Goal: Transaction & Acquisition: Purchase product/service

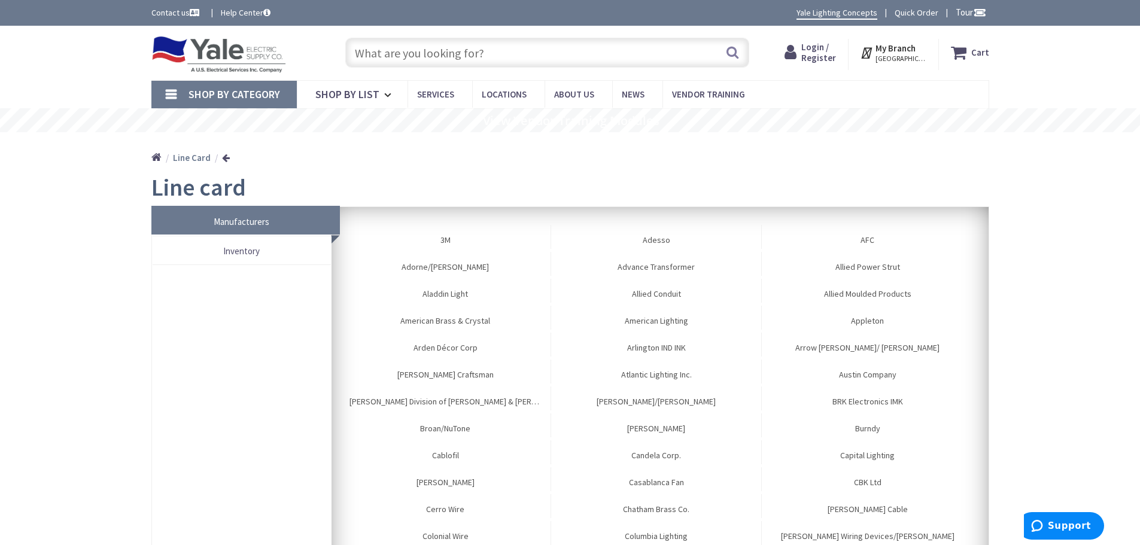
click at [442, 47] on input "text" at bounding box center [547, 53] width 404 height 30
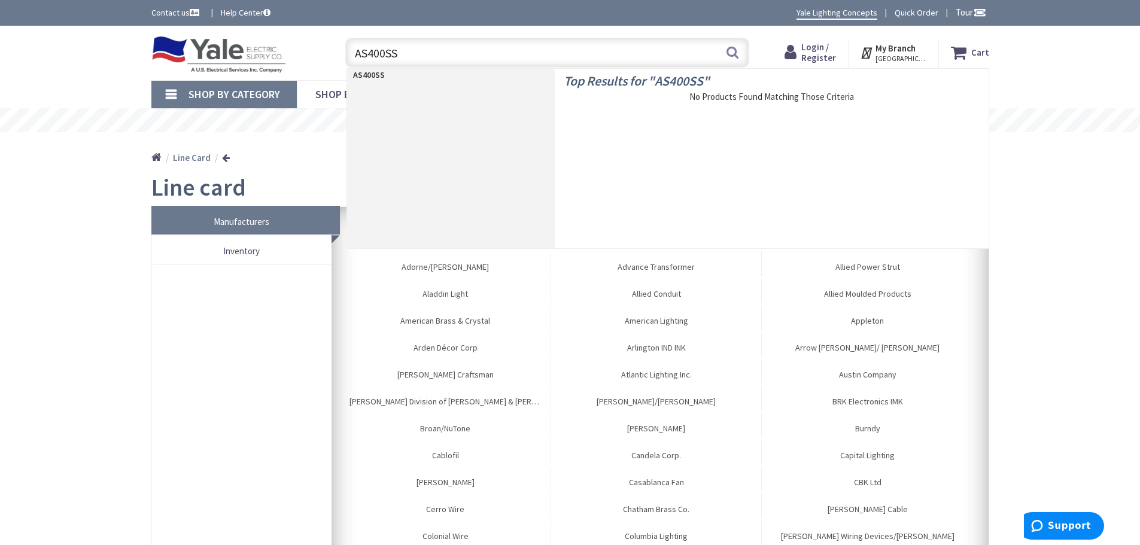
click at [415, 55] on input "AS400SS" at bounding box center [547, 53] width 404 height 30
drag, startPoint x: 364, startPoint y: 55, endPoint x: 314, endPoint y: 57, distance: 50.3
click at [308, 53] on div "Toggle Nav AS400SS AS400SS Search Cart My Cart Close" at bounding box center [570, 53] width 856 height 40
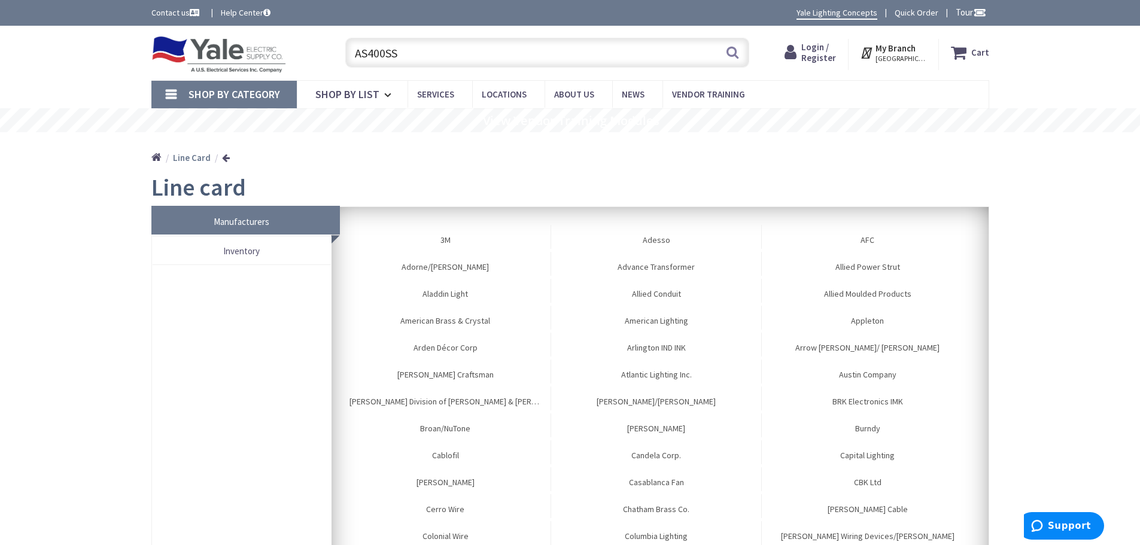
paste input "KOS-400-OT"
type input "KOS-400-OTSS"
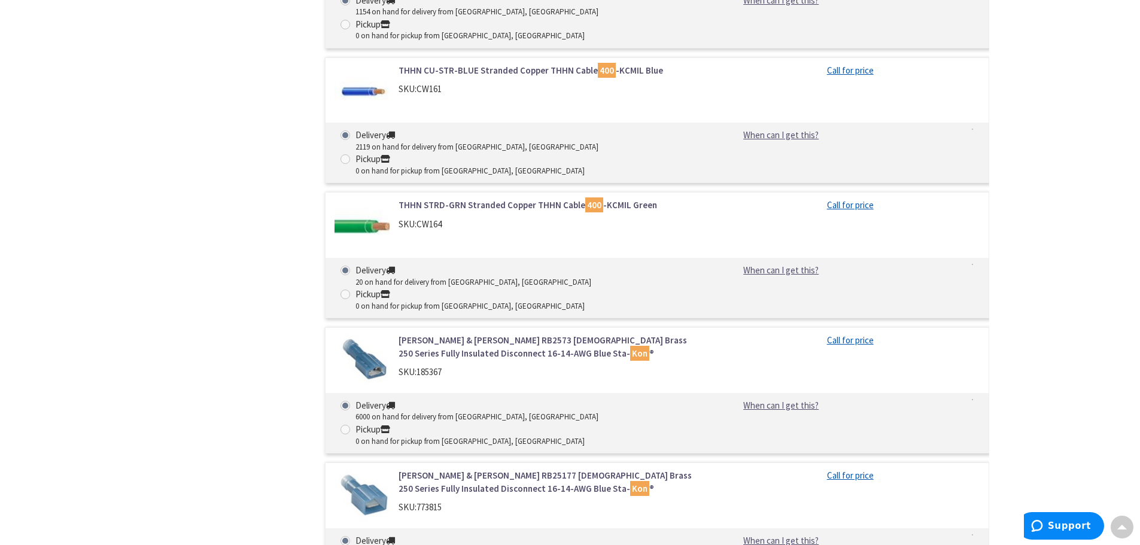
scroll to position [2431, 0]
